Goal: Transaction & Acquisition: Download file/media

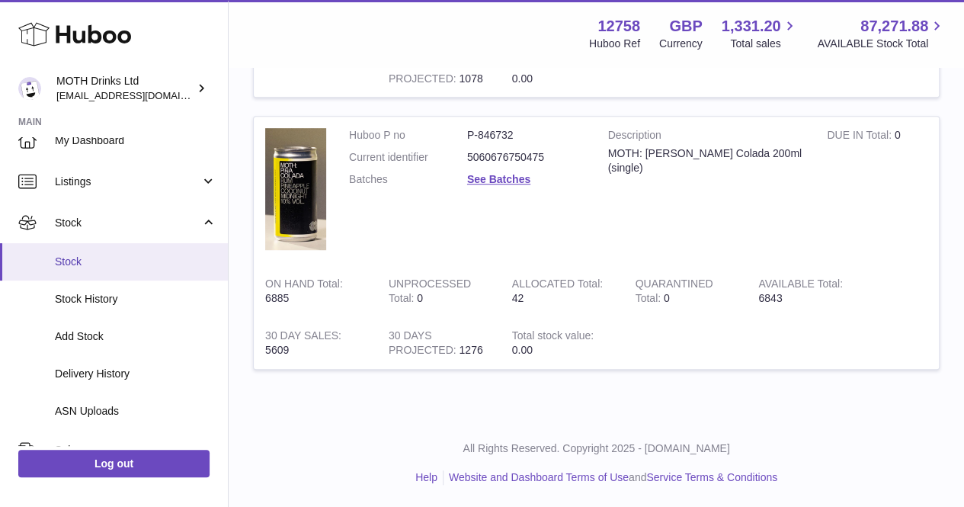
scroll to position [18, 0]
click at [104, 255] on span "Stock" at bounding box center [136, 261] width 162 height 14
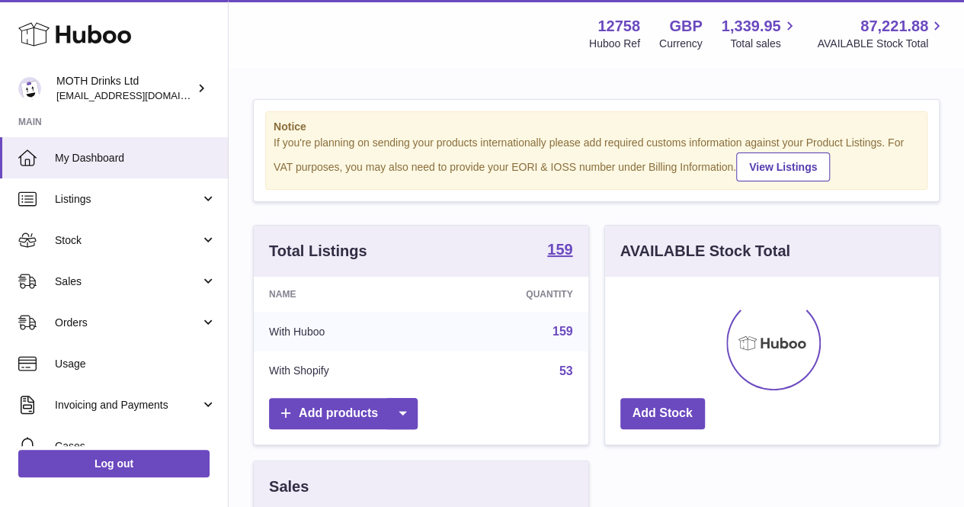
scroll to position [238, 334]
click at [104, 255] on link "Stock" at bounding box center [114, 240] width 228 height 41
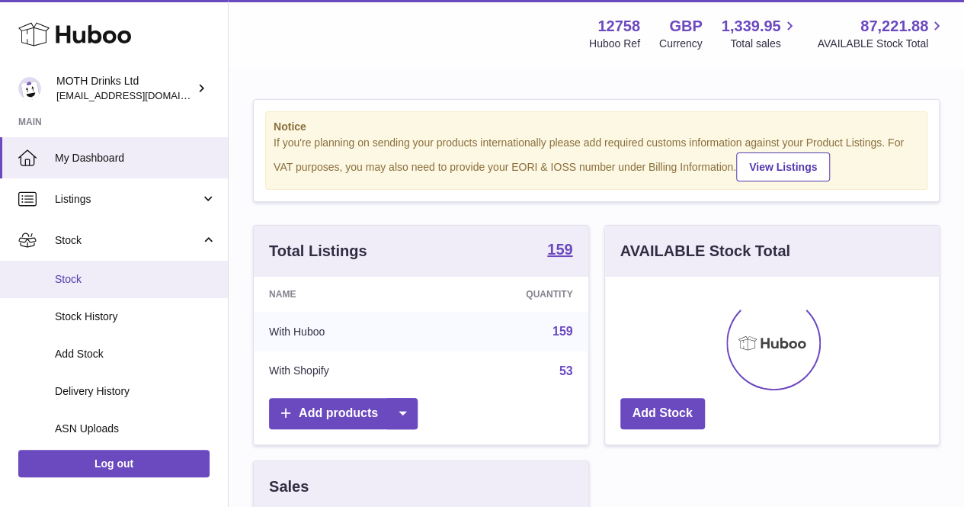
click at [107, 280] on span "Stock" at bounding box center [136, 279] width 162 height 14
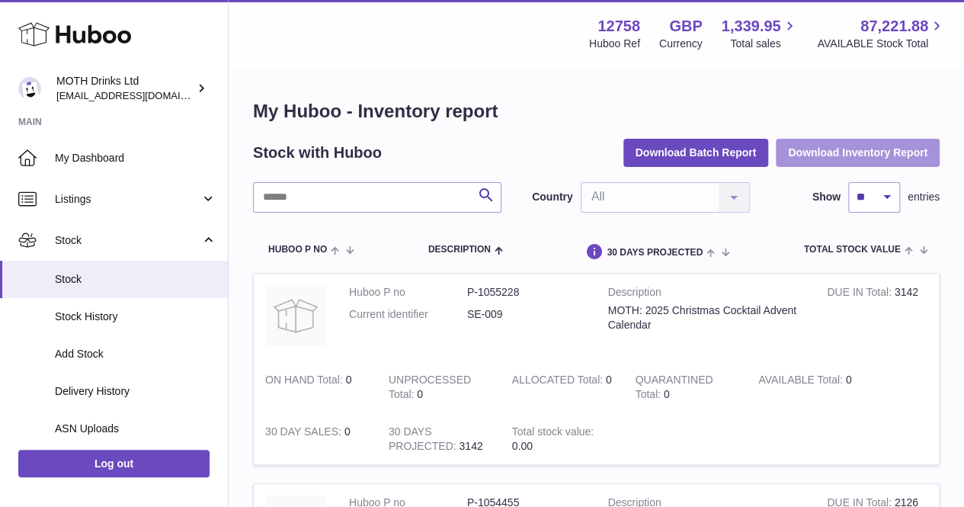
click at [832, 141] on button "Download Inventory Report" at bounding box center [858, 152] width 164 height 27
